Goal: Information Seeking & Learning: Learn about a topic

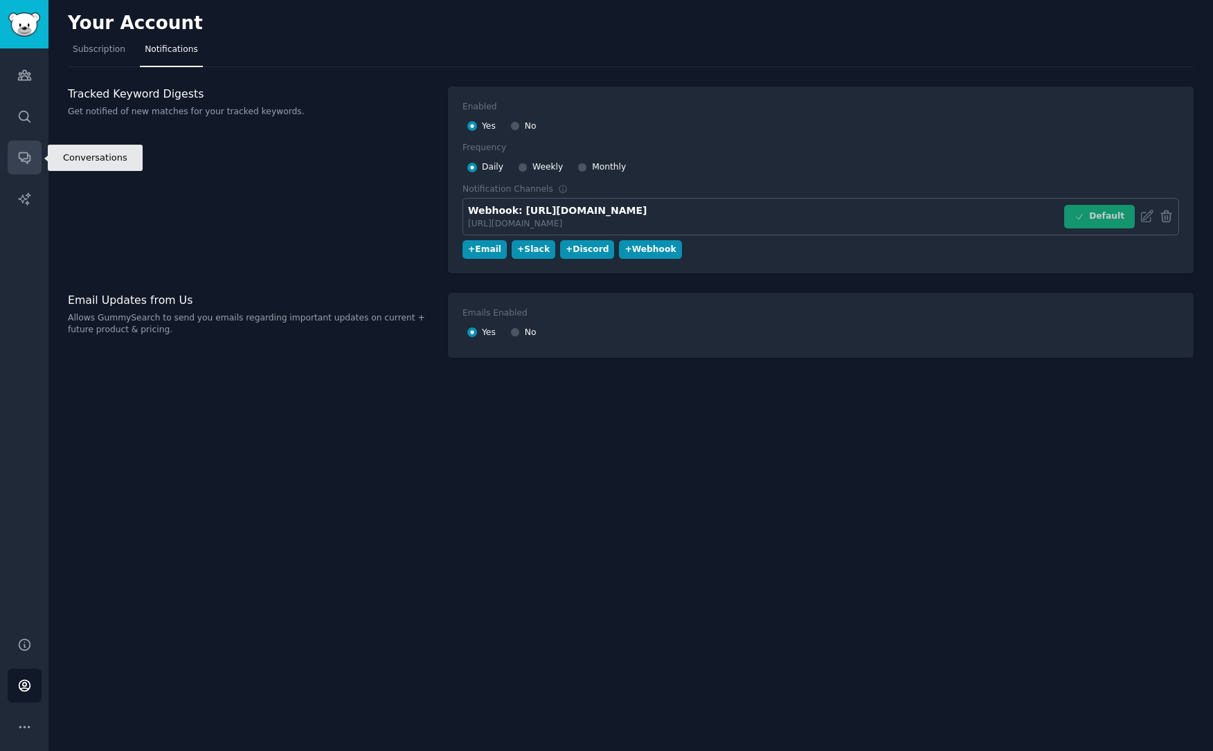
click at [26, 158] on icon "Sidebar" at bounding box center [24, 158] width 11 height 11
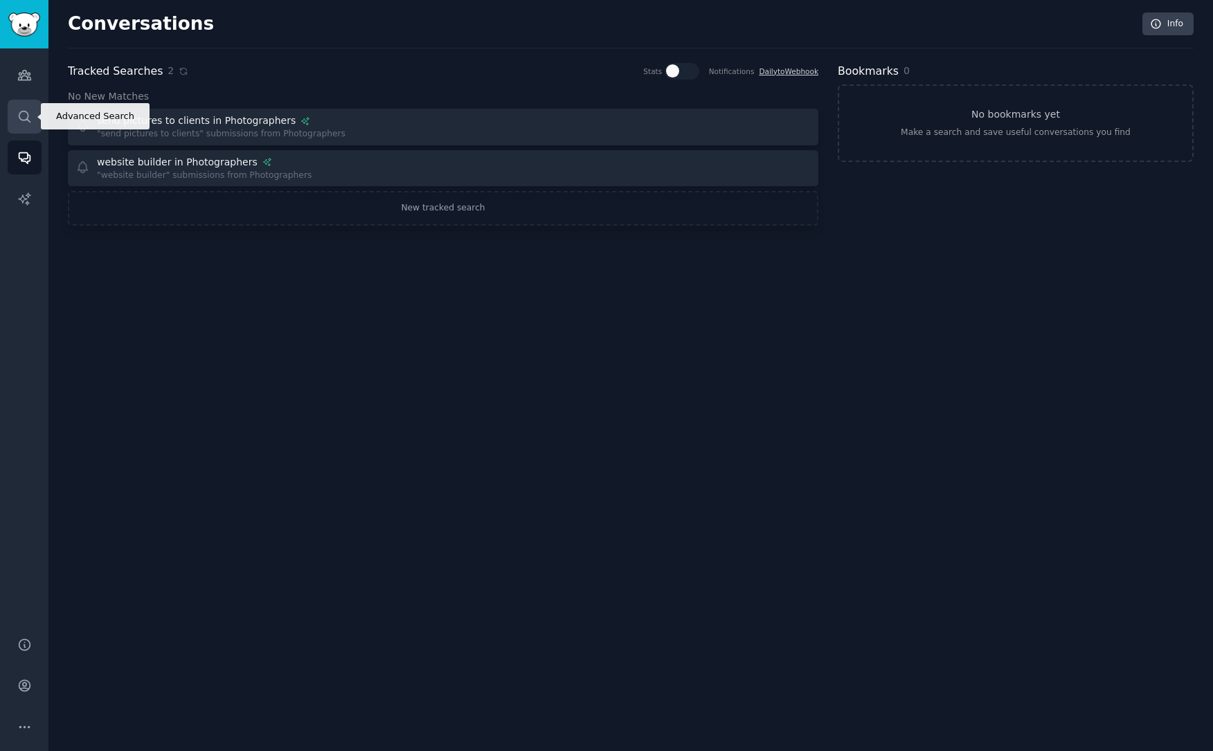
click at [28, 117] on icon "Sidebar" at bounding box center [24, 116] width 11 height 11
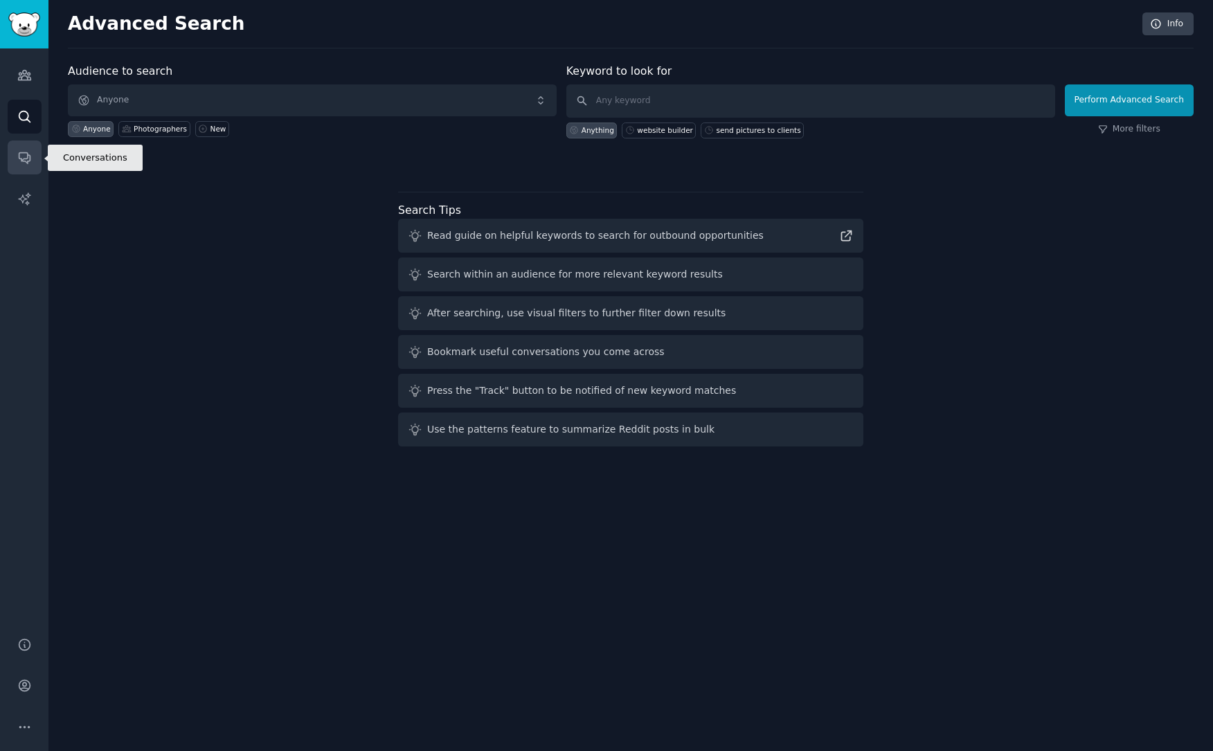
click at [25, 161] on icon "Sidebar" at bounding box center [24, 158] width 11 height 11
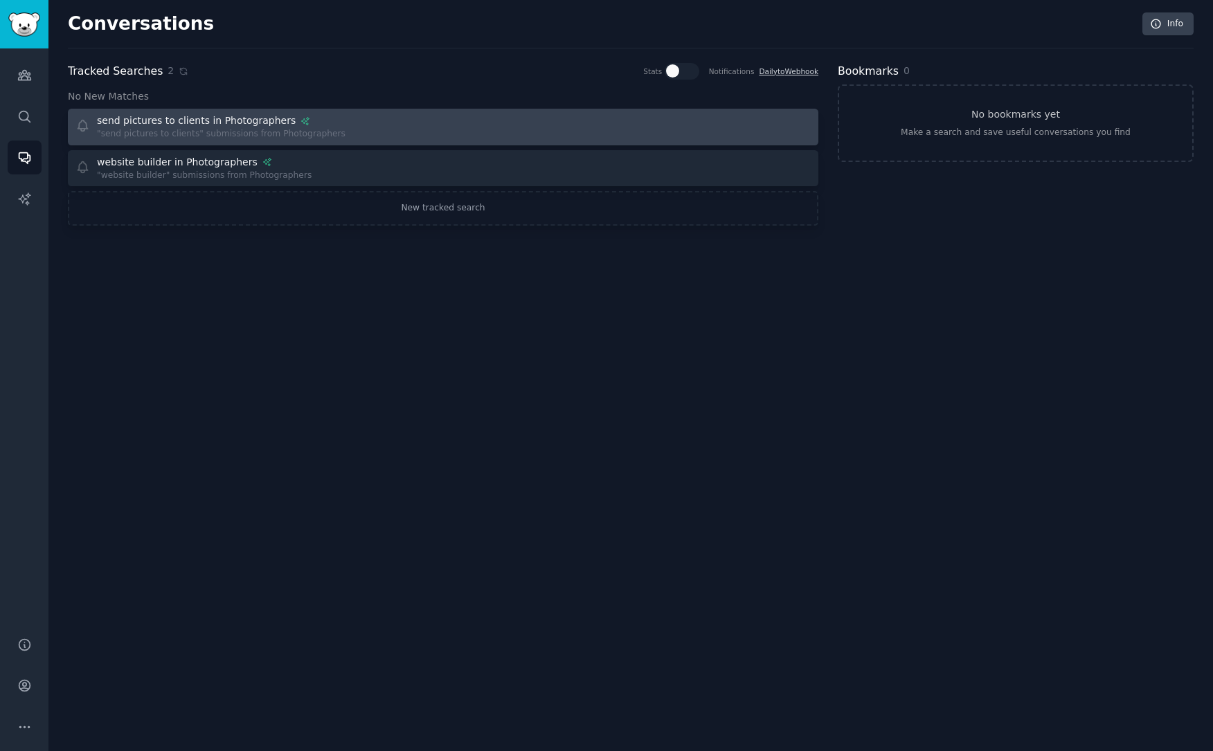
click at [215, 129] on div ""send pictures to clients" submissions from Photographers" at bounding box center [221, 134] width 248 height 12
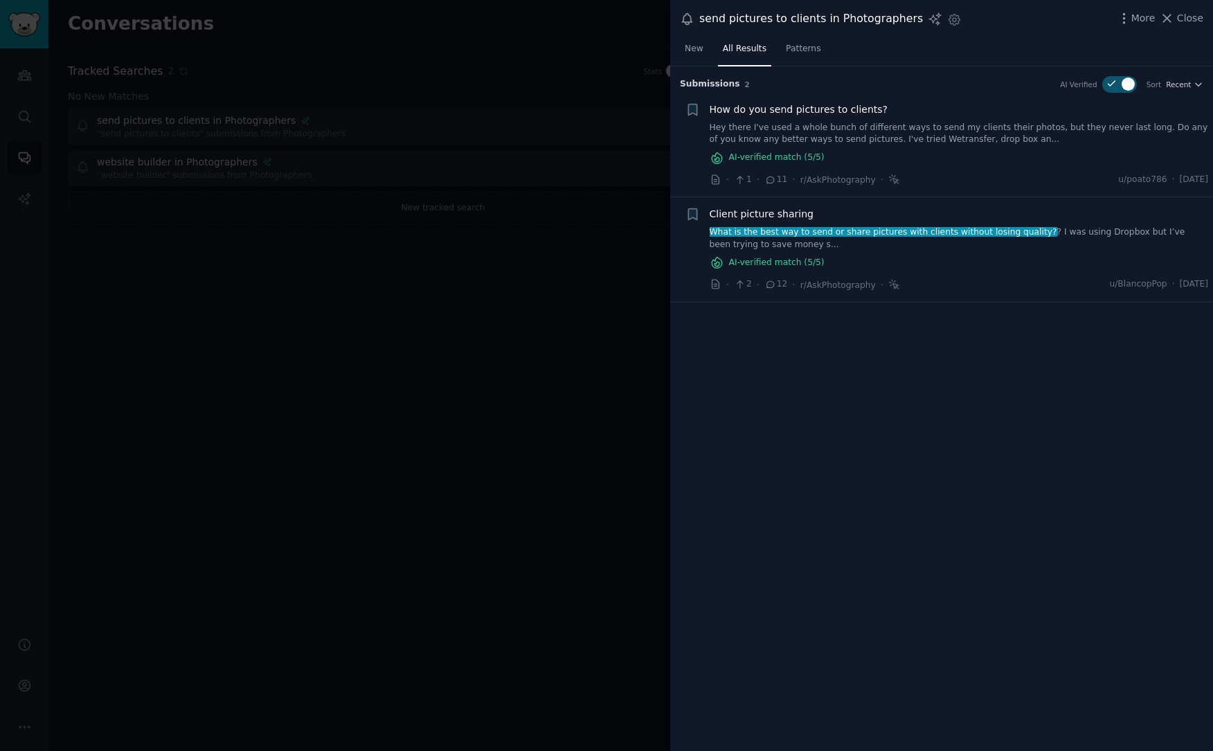
click at [208, 164] on div at bounding box center [606, 375] width 1213 height 751
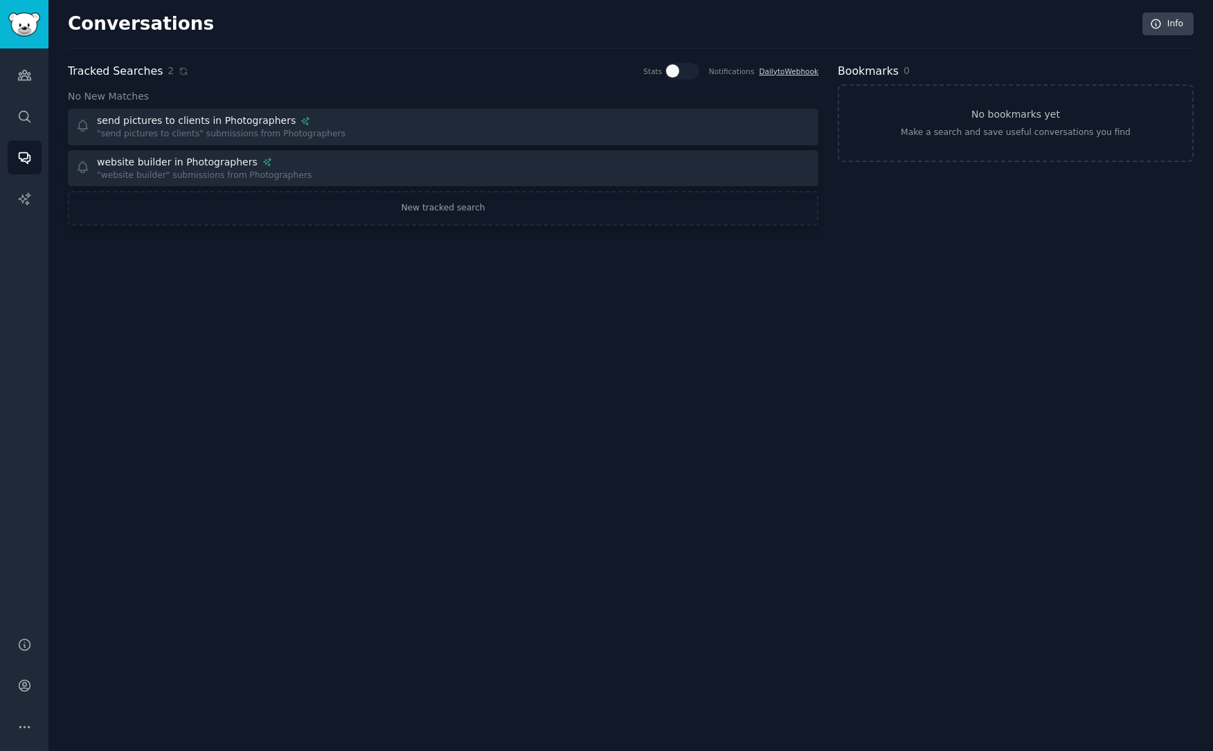
click at [208, 164] on div "website builder in Photographers" at bounding box center [177, 162] width 161 height 15
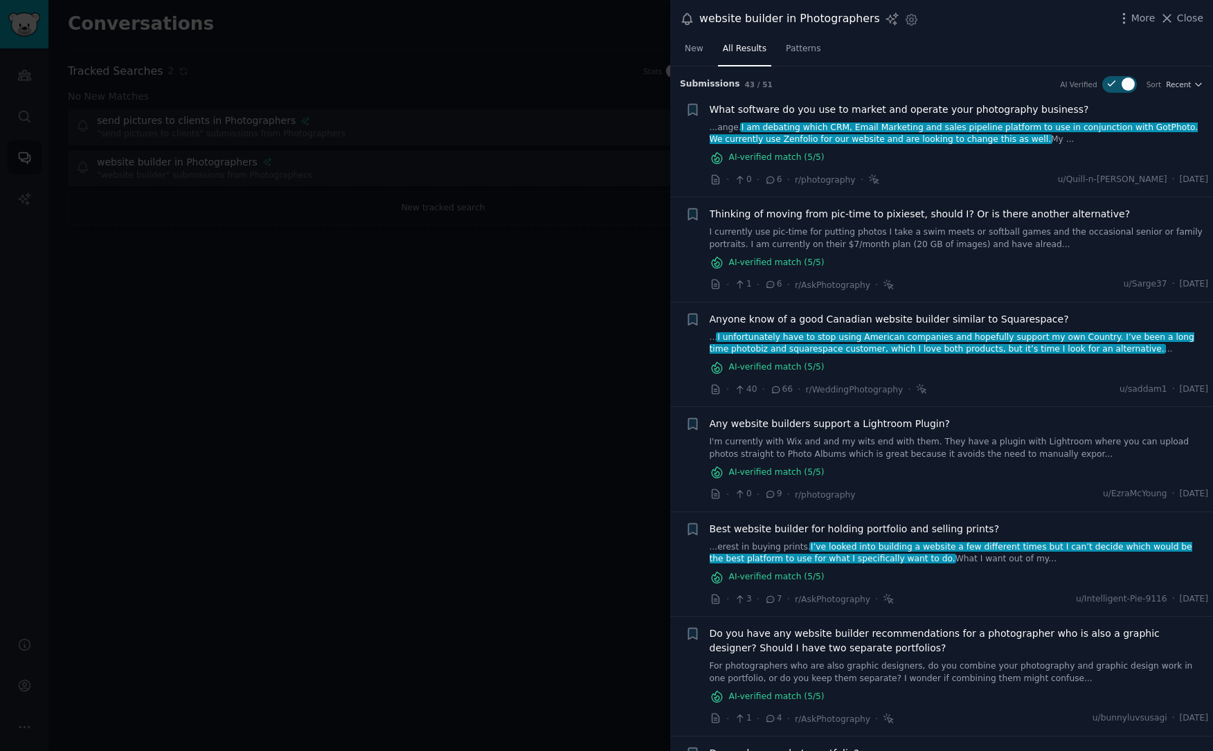
click at [397, 92] on div at bounding box center [606, 375] width 1213 height 751
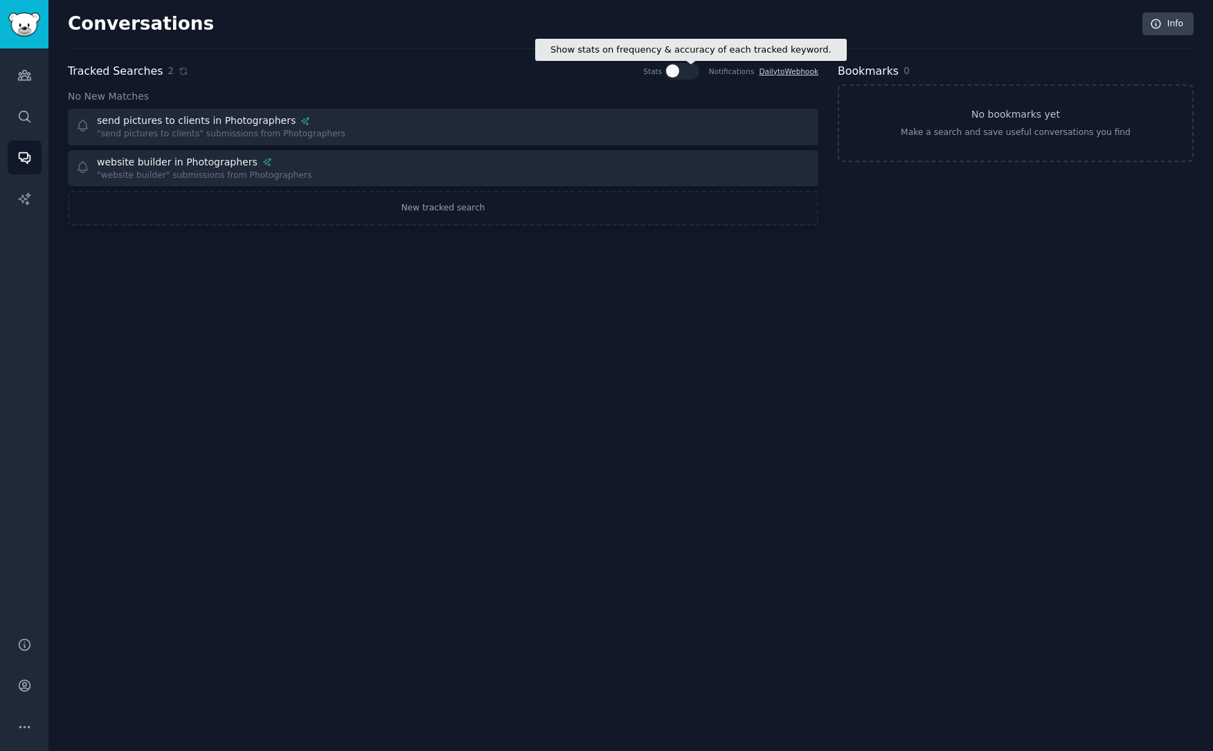
click at [682, 78] on div at bounding box center [681, 71] width 35 height 17
checkbox input "true"
